Goal: Task Accomplishment & Management: Complete application form

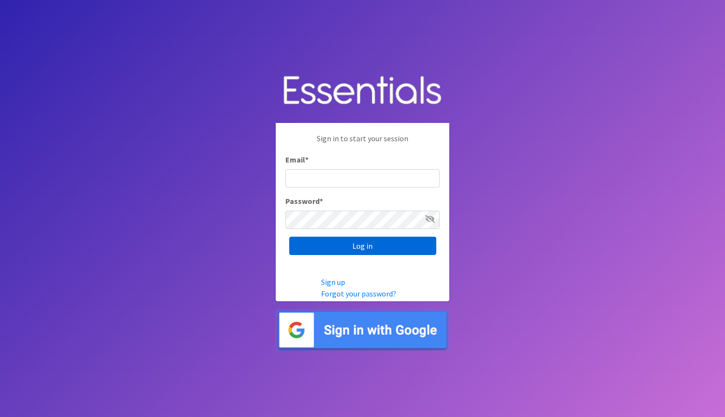
type input "[EMAIL_ADDRESS][DOMAIN_NAME]"
click at [356, 240] on input "Log in" at bounding box center [362, 246] width 147 height 18
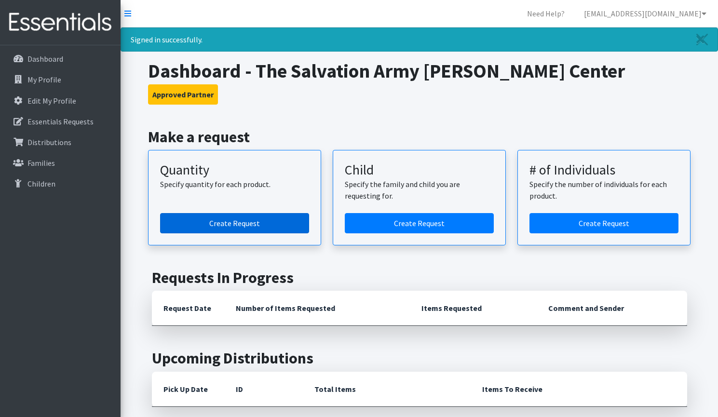
click at [242, 226] on link "Create Request" at bounding box center [234, 223] width 149 height 20
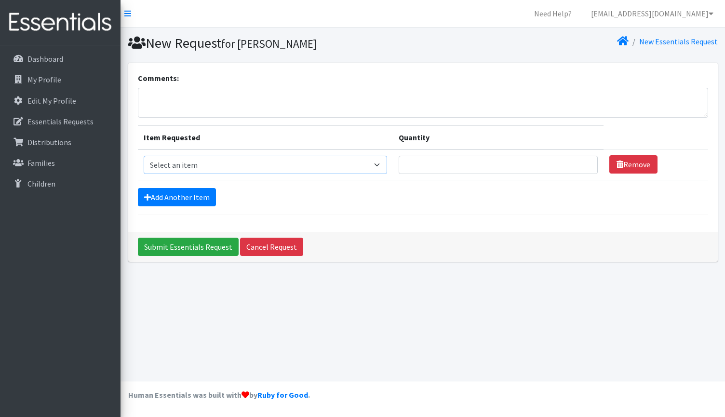
click at [249, 167] on select "Select an item Baby Formula Kids (Newborn) Kids (Preemie) Kids (Size 1) Kids (S…" at bounding box center [266, 165] width 244 height 18
select select "1535"
click at [144, 156] on select "Select an item Baby Formula Kids (Newborn) Kids (Preemie) Kids (Size 1) Kids (S…" at bounding box center [266, 165] width 244 height 18
click at [193, 197] on link "Add Another Item" at bounding box center [177, 197] width 78 height 18
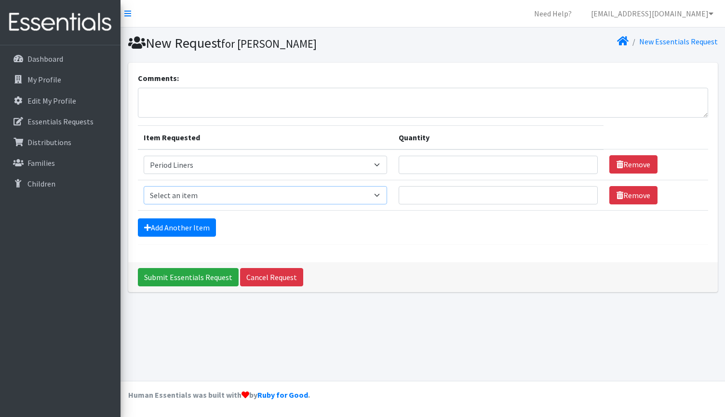
click at [309, 197] on select "Select an item Baby Formula Kids (Newborn) Kids (Preemie) Kids (Size 1) Kids (S…" at bounding box center [266, 195] width 244 height 18
select select "1534"
click at [144, 186] on select "Select an item Baby Formula Kids (Newborn) Kids (Preemie) Kids (Size 1) Kids (S…" at bounding box center [266, 195] width 244 height 18
click at [195, 226] on link "Add Another Item" at bounding box center [177, 227] width 78 height 18
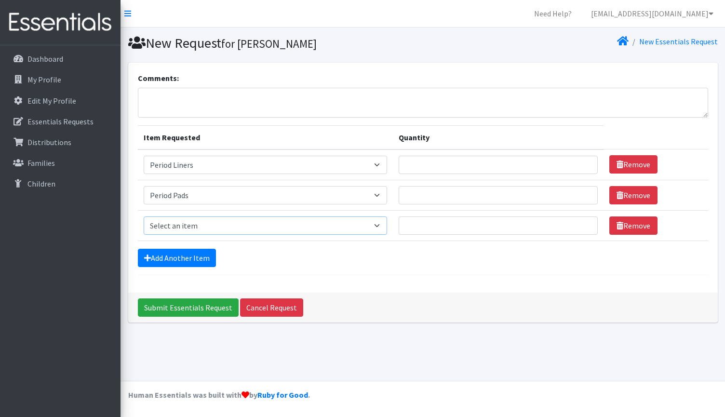
click at [262, 220] on select "Select an item Baby Formula Kids (Newborn) Kids (Preemie) Kids (Size 1) Kids (S…" at bounding box center [266, 225] width 244 height 18
select select "3871"
click at [144, 216] on select "Select an item Baby Formula Kids (Newborn) Kids (Preemie) Kids (Size 1) Kids (S…" at bounding box center [266, 225] width 244 height 18
click at [522, 165] on input "Quantity" at bounding box center [498, 165] width 199 height 18
type input "200"
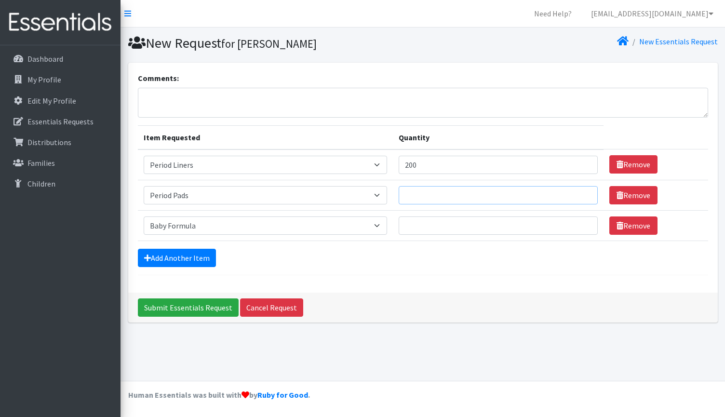
click at [498, 193] on input "Quantity" at bounding box center [498, 195] width 199 height 18
type input "200"
click at [503, 226] on input "Quantity" at bounding box center [498, 225] width 199 height 18
type input "25"
click at [217, 104] on textarea "Comments:" at bounding box center [423, 103] width 570 height 30
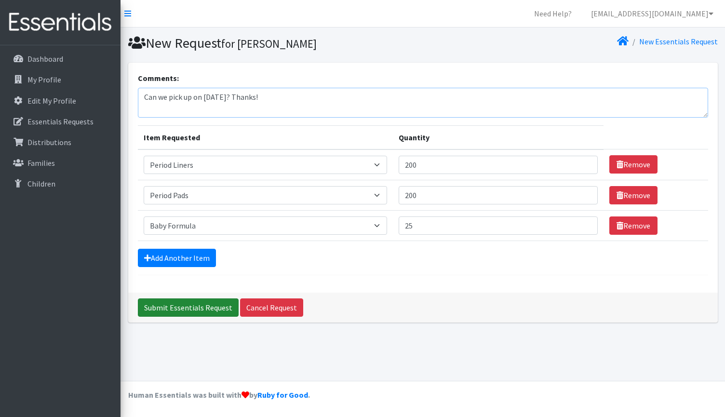
type textarea "Can we pick up on [DATE]? Thanks!"
click at [158, 307] on input "Submit Essentials Request" at bounding box center [188, 307] width 101 height 18
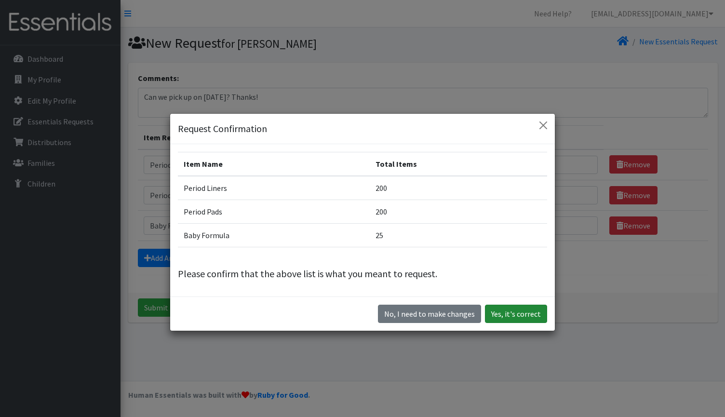
click at [505, 313] on button "Yes, it's correct" at bounding box center [516, 314] width 62 height 18
